Goal: Find specific page/section: Find specific page/section

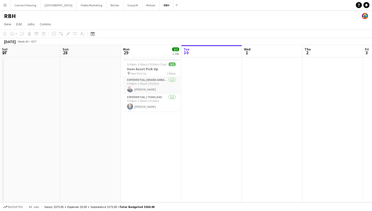
scroll to position [0, 121]
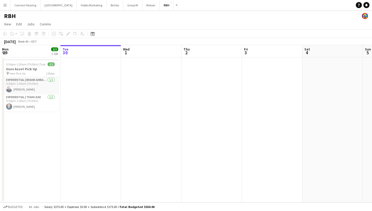
click at [3, 5] on app-icon "Menu" at bounding box center [5, 5] width 4 height 4
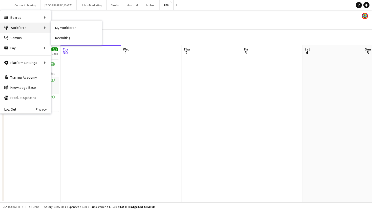
click at [24, 29] on div "Workforce Workforce" at bounding box center [25, 28] width 51 height 10
click at [47, 27] on div "Workforce Workforce" at bounding box center [25, 28] width 51 height 10
click at [43, 27] on div "Workforce Workforce" at bounding box center [25, 28] width 51 height 10
click at [44, 27] on div "Workforce Workforce" at bounding box center [25, 28] width 51 height 10
click at [13, 26] on div "Workforce Workforce" at bounding box center [25, 28] width 51 height 10
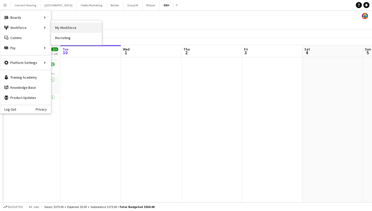
click at [64, 27] on link "My Workforce" at bounding box center [76, 28] width 51 height 10
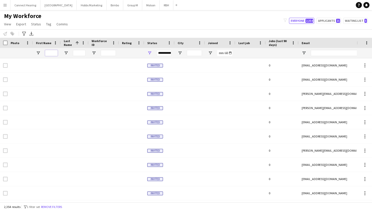
click at [51, 54] on input "First Name Filter Input" at bounding box center [51, 53] width 13 height 6
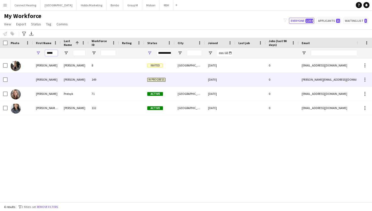
type input "*****"
click at [97, 81] on div "149" at bounding box center [104, 79] width 30 height 14
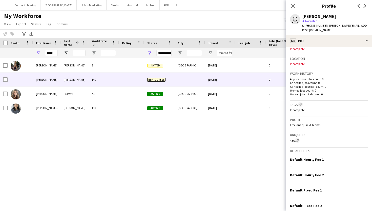
scroll to position [123, 0]
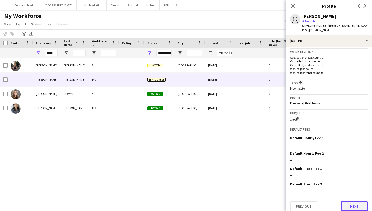
click at [349, 201] on button "Next" at bounding box center [354, 206] width 27 height 10
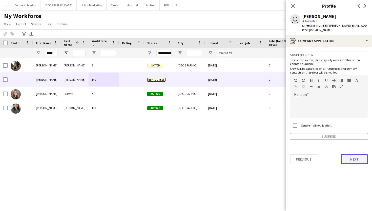
click at [348, 158] on button "Next" at bounding box center [354, 159] width 27 height 10
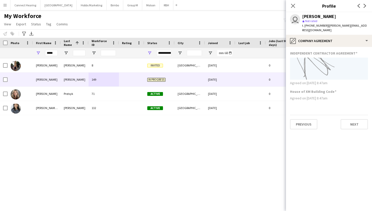
click at [349, 126] on app-section-data-types "INDEPENDENT CONTRACTOR AGREEMENT Agreed on [DATE] 8:47am House of XM Building C…" at bounding box center [329, 129] width 86 height 164
click at [351, 119] on button "Next" at bounding box center [354, 124] width 27 height 10
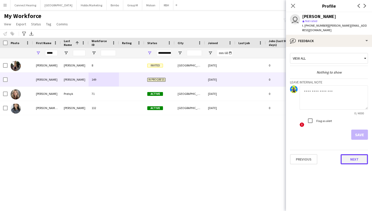
click at [352, 154] on button "Next" at bounding box center [354, 159] width 27 height 10
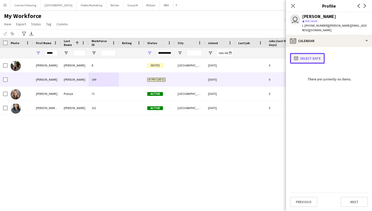
click at [317, 54] on button "calendar-full Select date" at bounding box center [307, 58] width 35 height 11
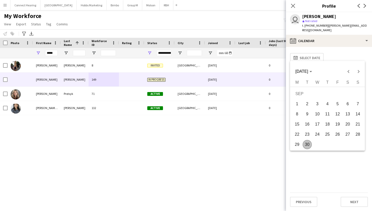
click at [343, 50] on div at bounding box center [186, 105] width 372 height 211
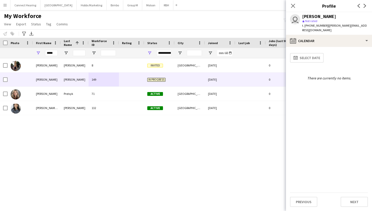
click at [178, 142] on div "[PERSON_NAME] 8 Invited [GEOGRAPHIC_DATA] [DATE] 0 [EMAIL_ADDRESS][DOMAIN_NAME]…" at bounding box center [178, 130] width 357 height 144
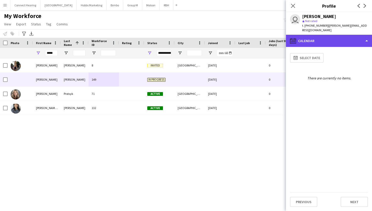
click at [317, 40] on div "calendar-full Calendar" at bounding box center [329, 41] width 86 height 12
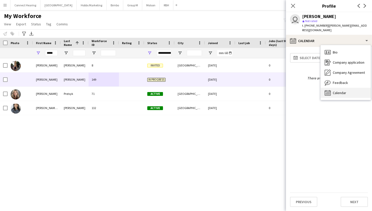
click at [330, 90] on icon "Calendar" at bounding box center [328, 93] width 6 height 6
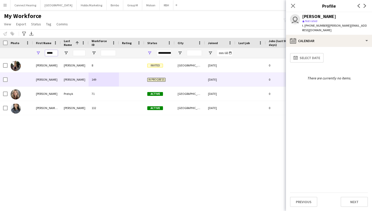
click at [56, 53] on input "*****" at bounding box center [51, 53] width 13 height 6
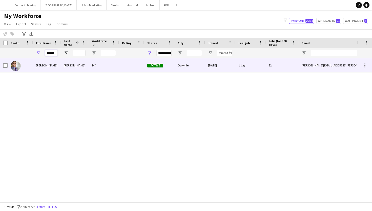
type input "******"
click at [108, 68] on div "144" at bounding box center [104, 65] width 30 height 14
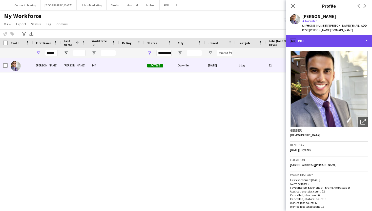
click at [328, 37] on div "profile Bio" at bounding box center [329, 41] width 86 height 12
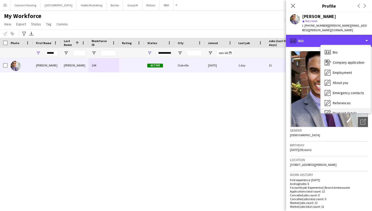
scroll to position [48, 0]
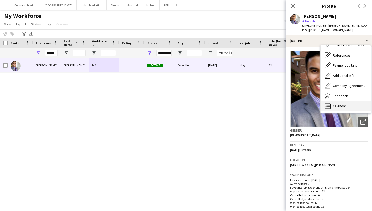
click at [336, 104] on span "Calendar" at bounding box center [339, 106] width 13 height 5
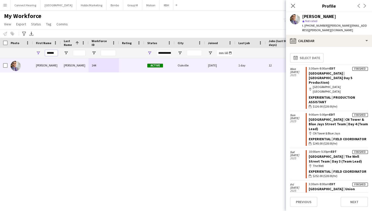
click at [57, 55] on input "******" at bounding box center [51, 53] width 13 height 6
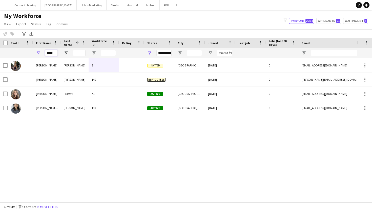
type input "*****"
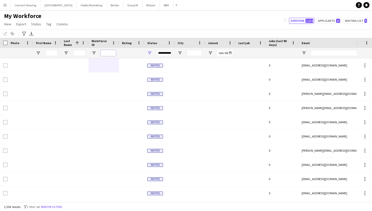
click at [109, 52] on input "Workforce ID Filter Input" at bounding box center [108, 53] width 15 height 6
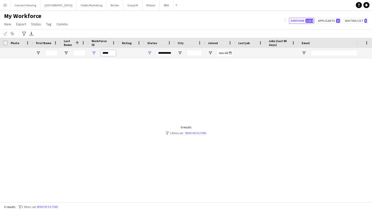
type input "******"
